Goal: Check status: Check status

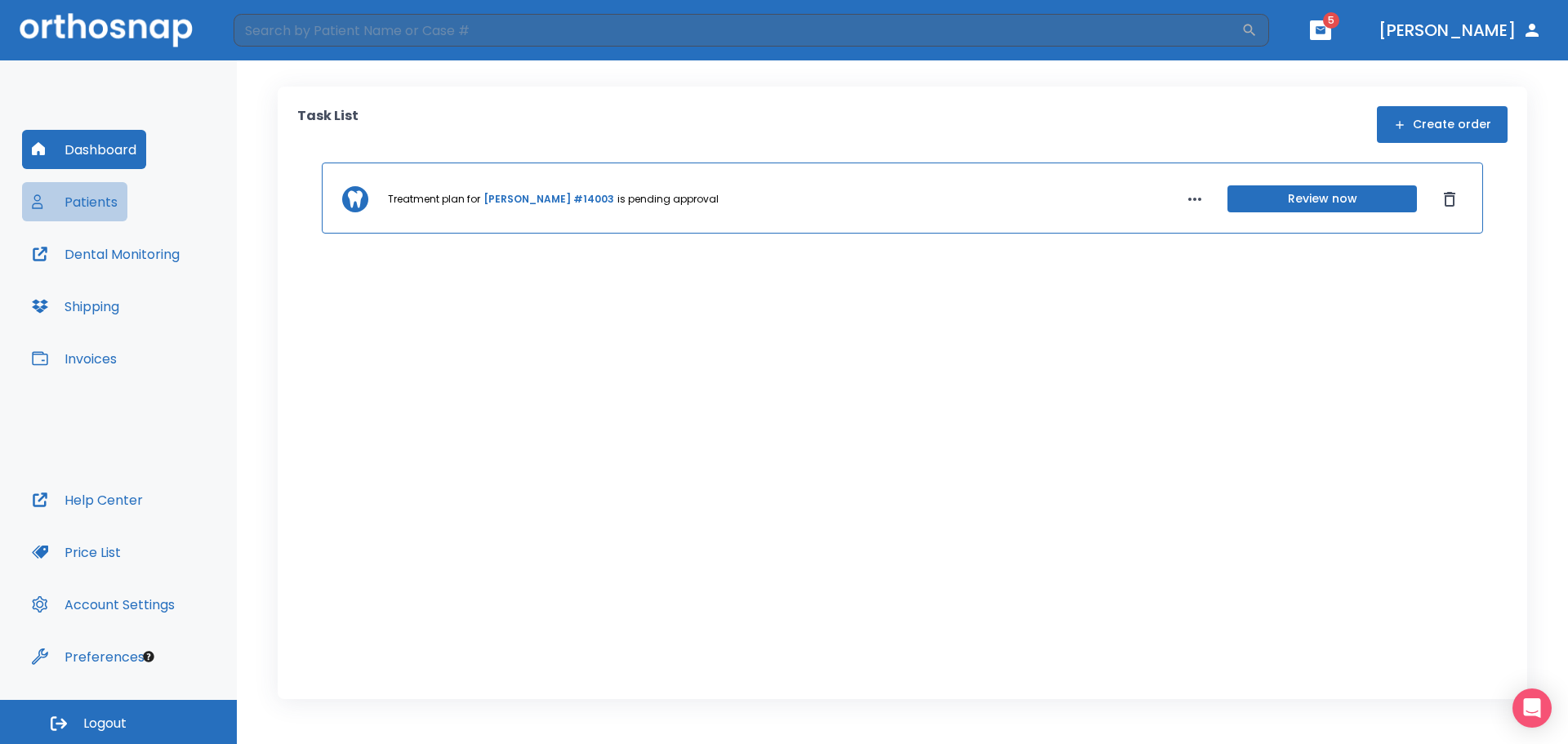
click at [93, 204] on button "Patients" at bounding box center [74, 202] width 105 height 40
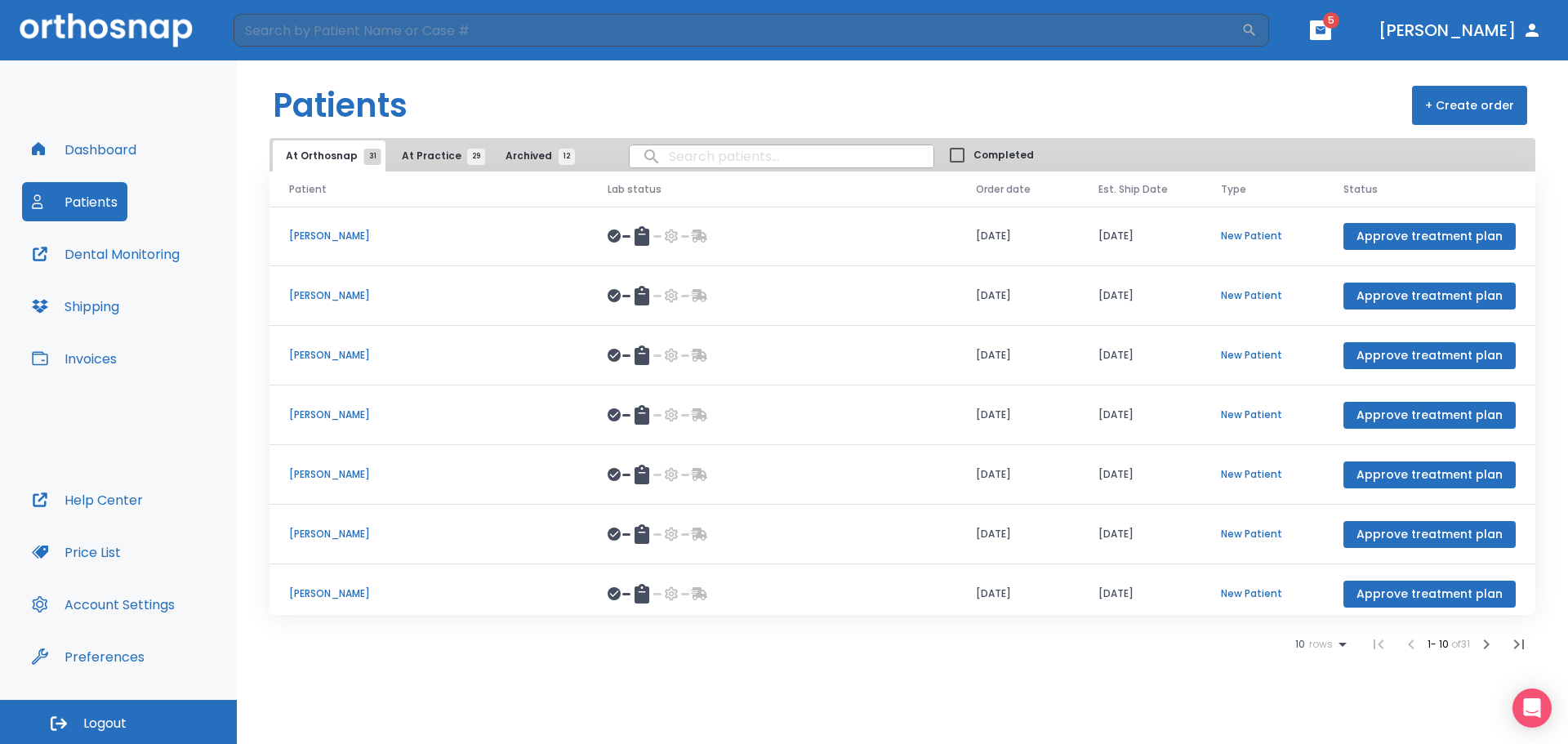
click at [670, 155] on input "search" at bounding box center [781, 156] width 304 height 32
type input "ndu"
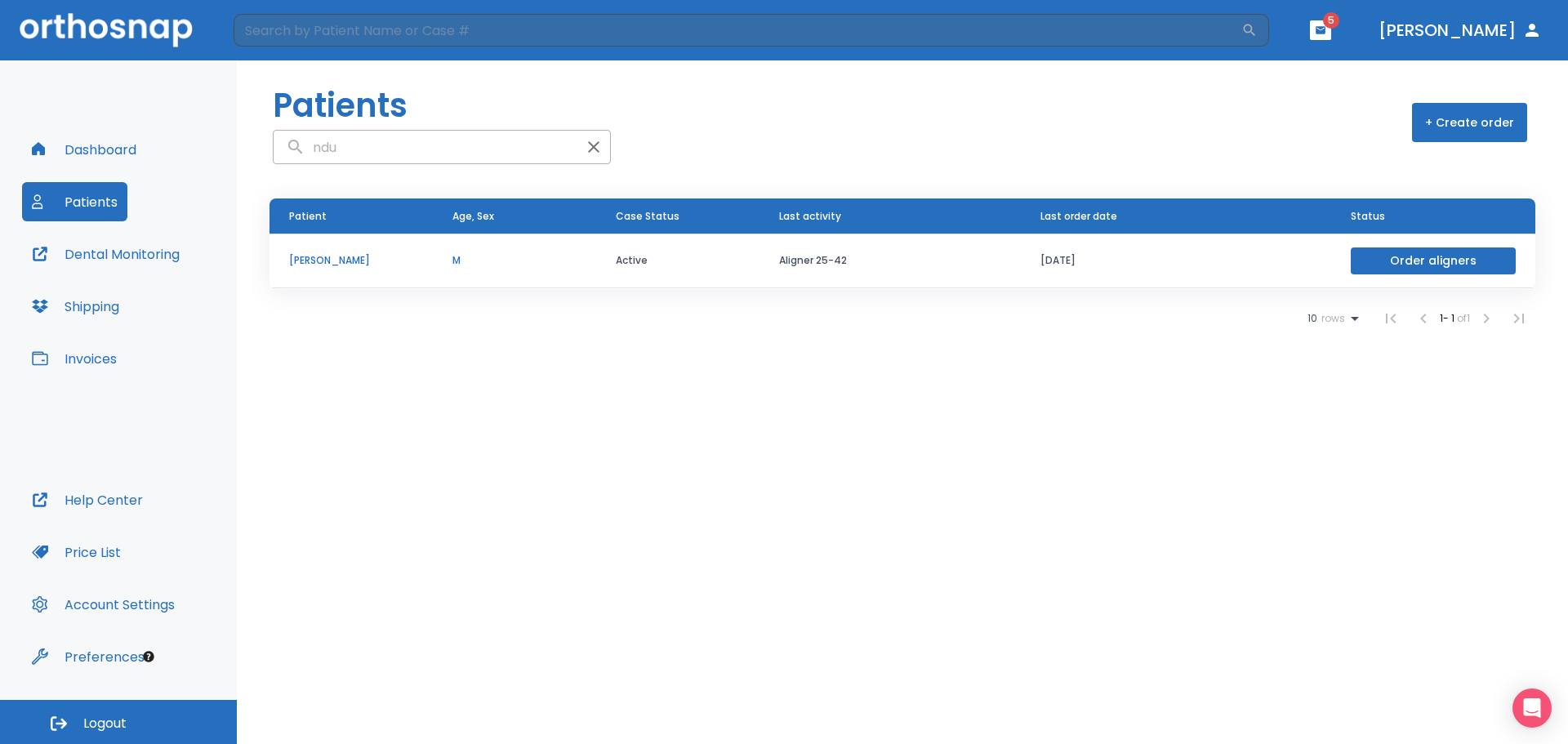
click at [319, 266] on p "[PERSON_NAME]" at bounding box center [352, 260] width 124 height 14
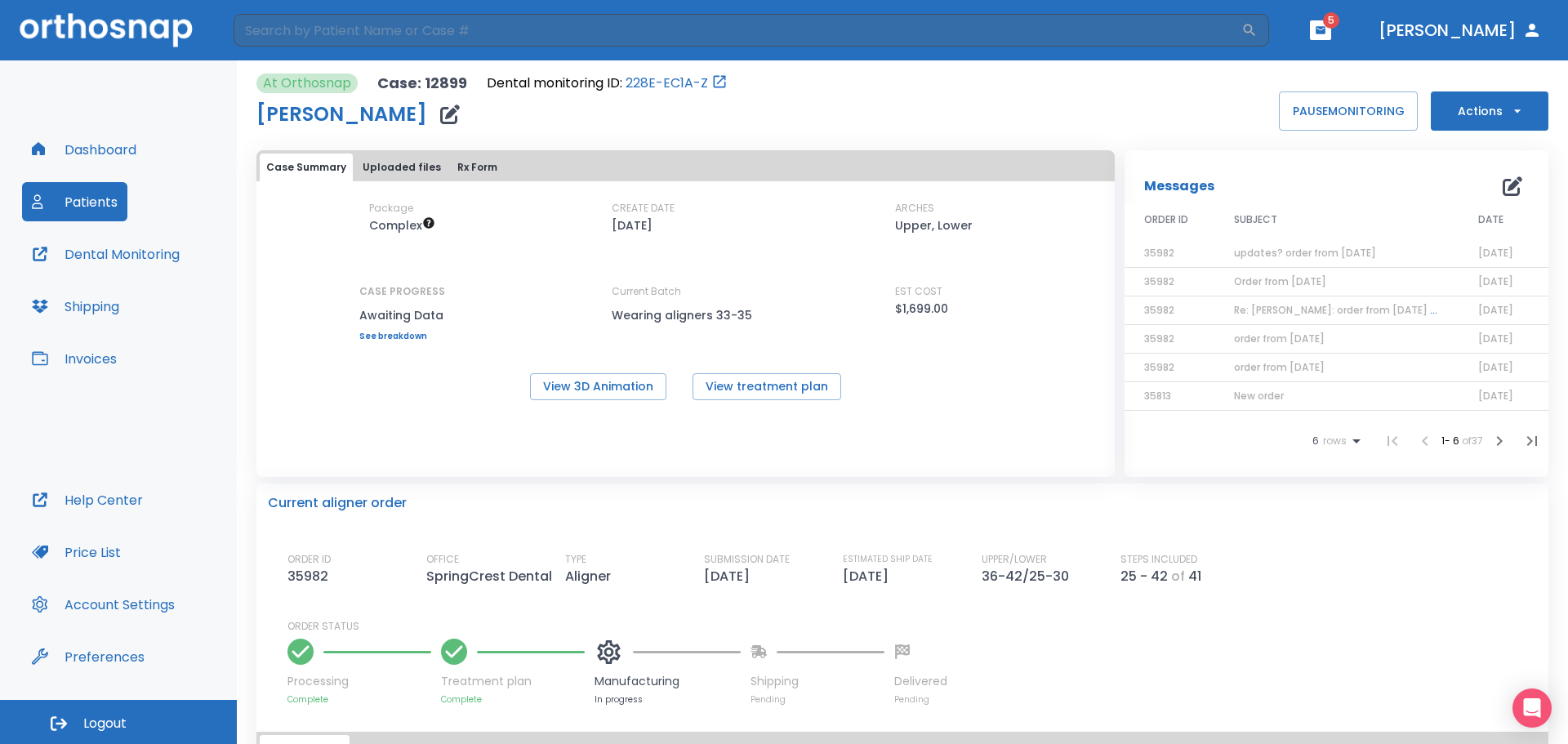
click at [1270, 256] on span "updates? order from [DATE]" at bounding box center [1305, 252] width 142 height 14
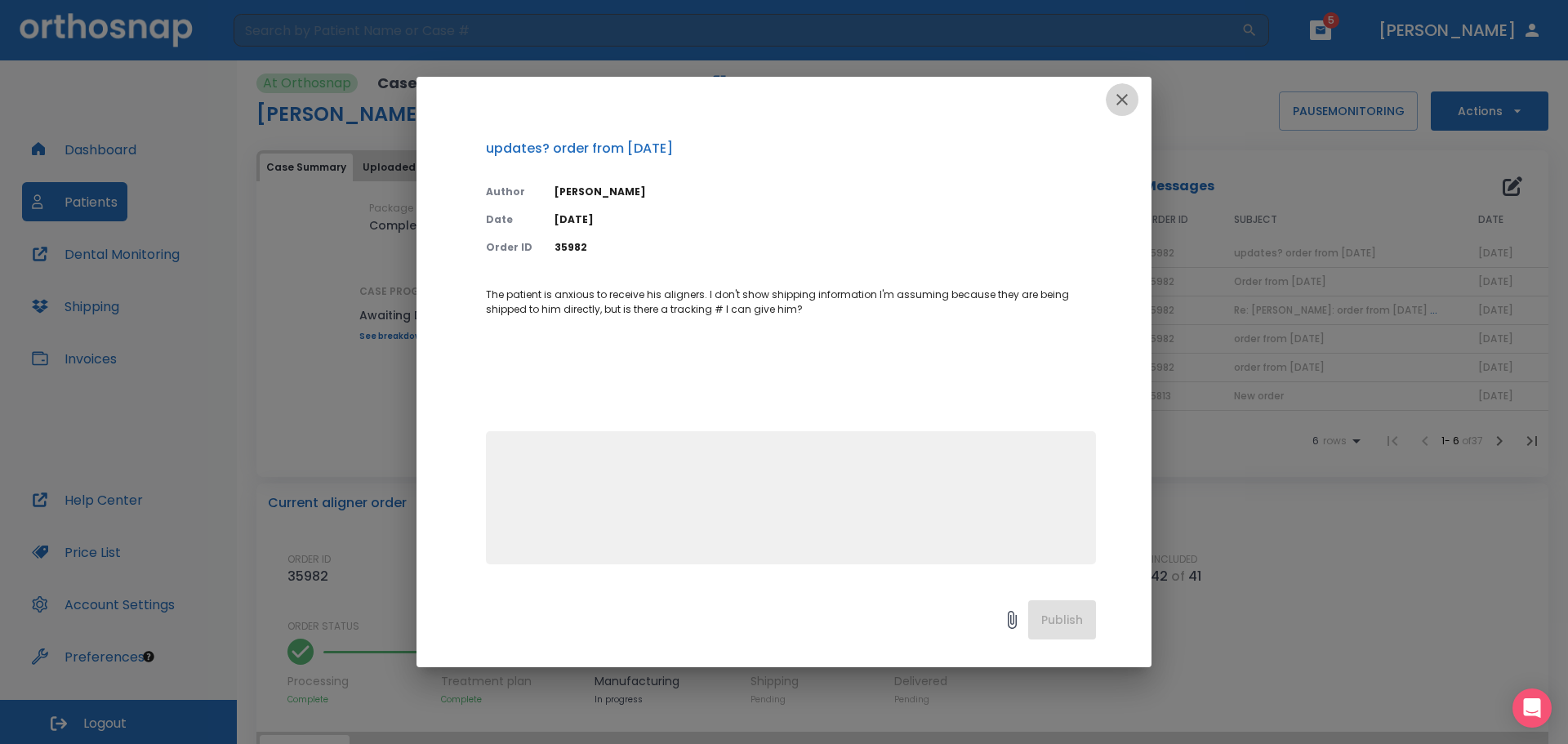
click at [1121, 98] on icon "button" at bounding box center [1122, 100] width 12 height 12
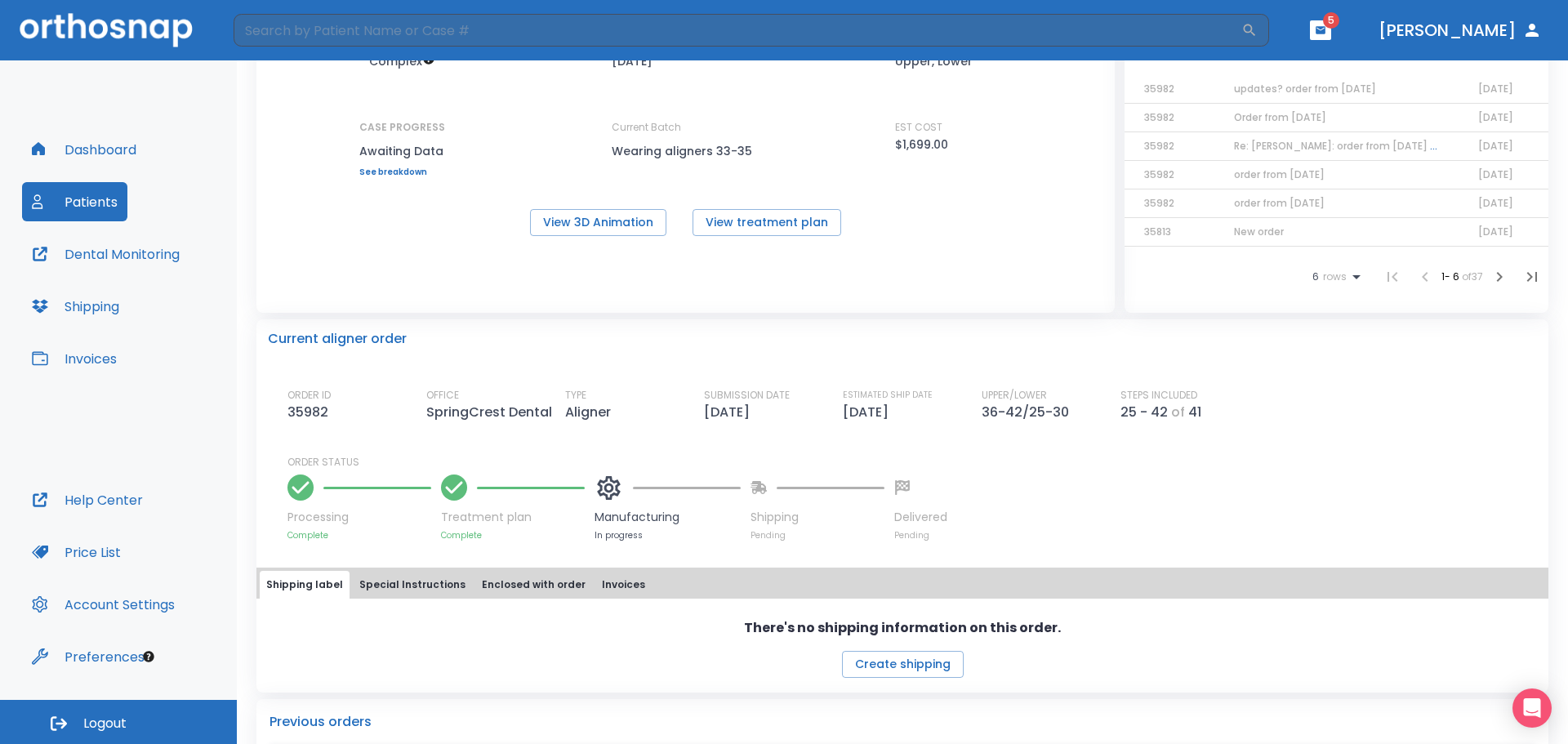
scroll to position [163, 0]
click at [85, 303] on button "Shipping" at bounding box center [75, 306] width 107 height 40
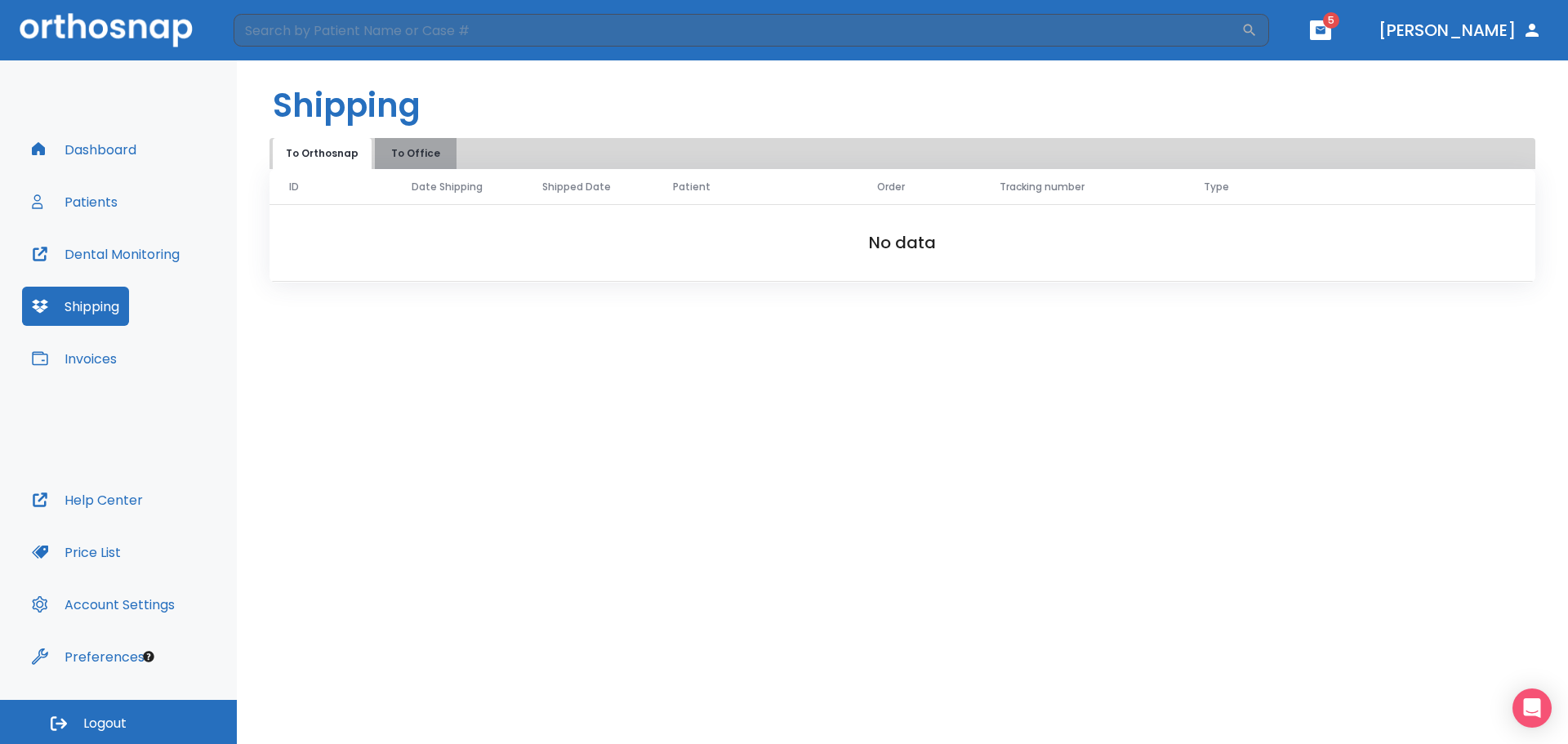
click at [422, 155] on button "To Office" at bounding box center [416, 153] width 82 height 31
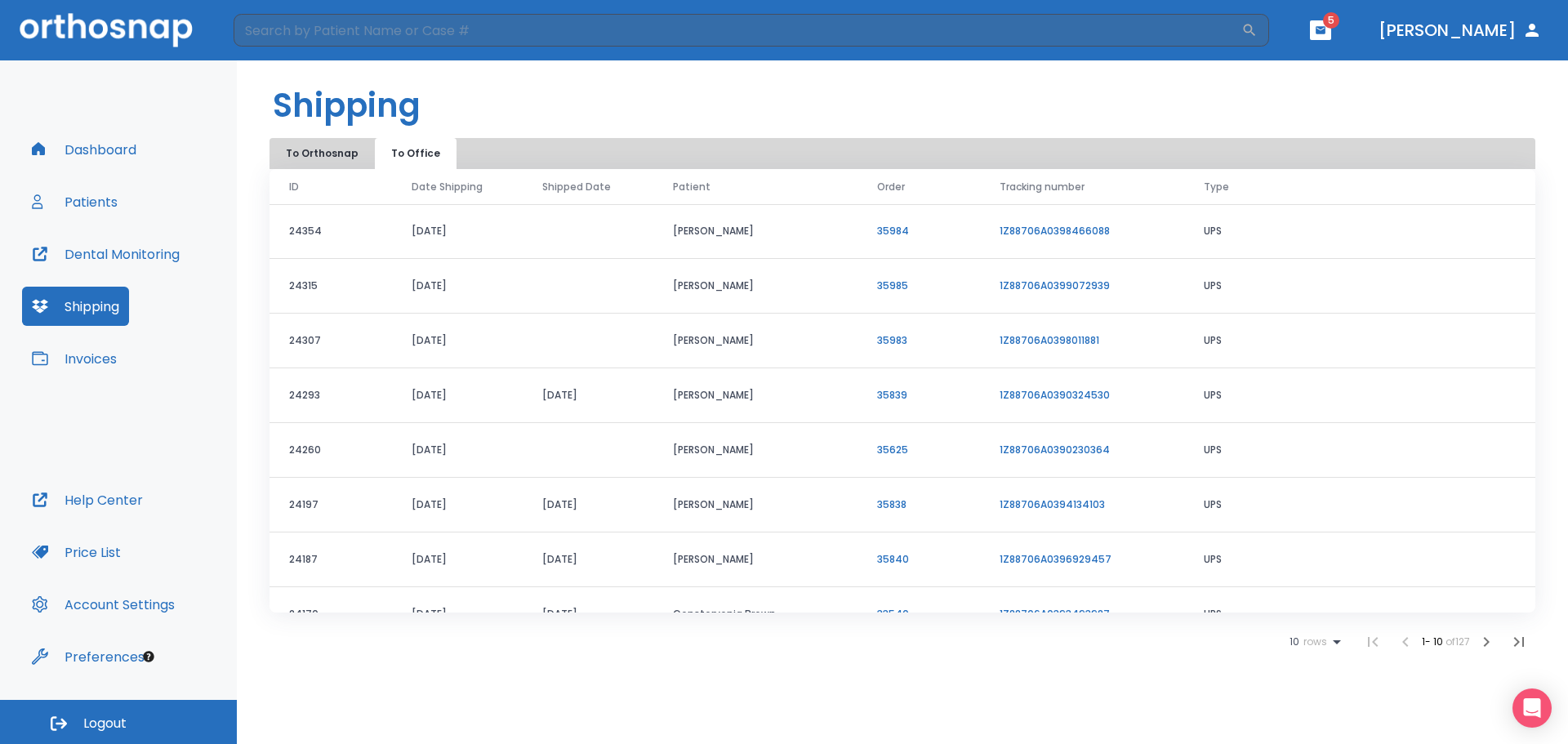
click at [98, 194] on button "Patients" at bounding box center [74, 202] width 105 height 40
